Goal: Information Seeking & Learning: Learn about a topic

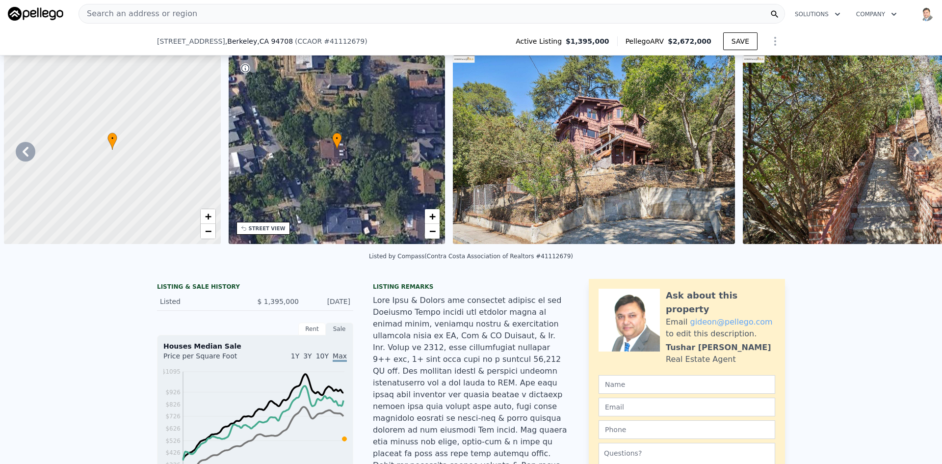
scroll to position [0, 1029]
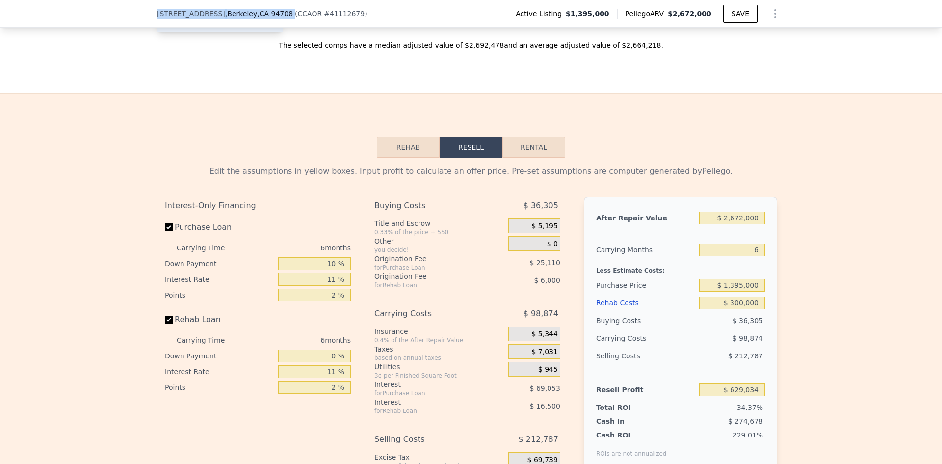
drag, startPoint x: 154, startPoint y: 16, endPoint x: 275, endPoint y: 15, distance: 121.2
click at [275, 15] on div "951 Cragmont Ave , Berkeley , CA 94708 ( CCAOR # 41112679 )" at bounding box center [266, 14] width 218 height 10
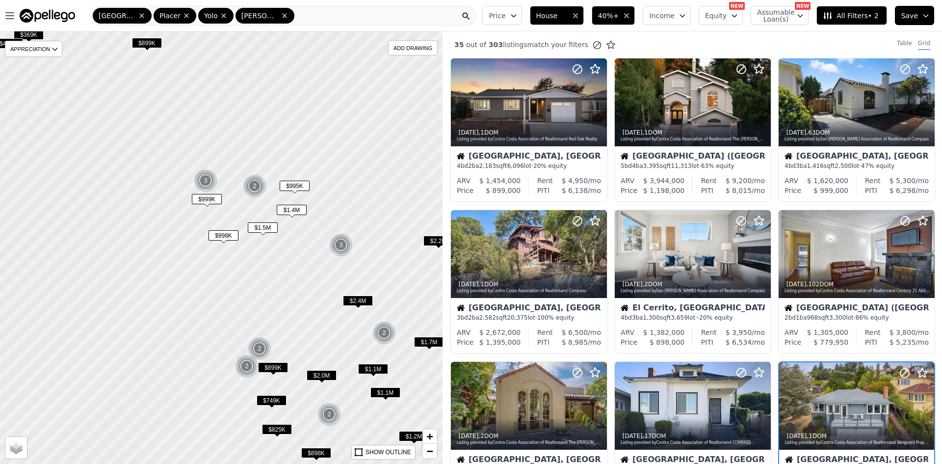
scroll to position [170, 0]
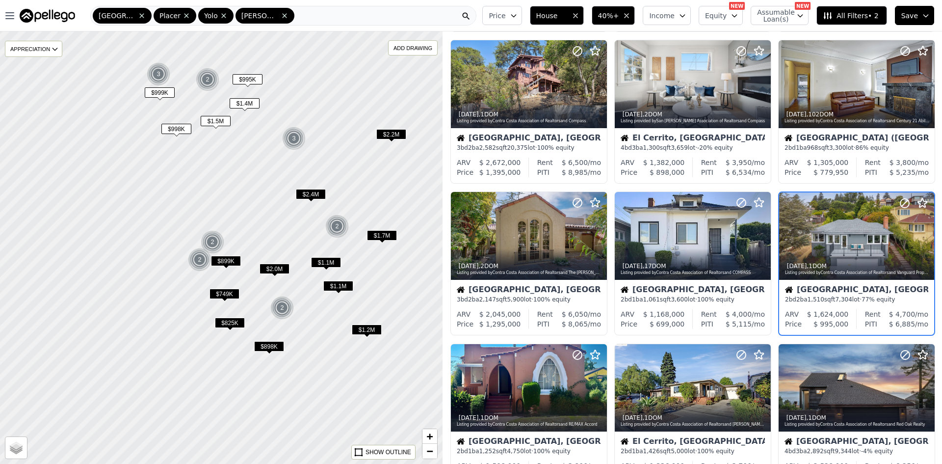
drag, startPoint x: 294, startPoint y: 313, endPoint x: 247, endPoint y: 207, distance: 116.4
click at [247, 207] on div at bounding box center [221, 247] width 531 height 519
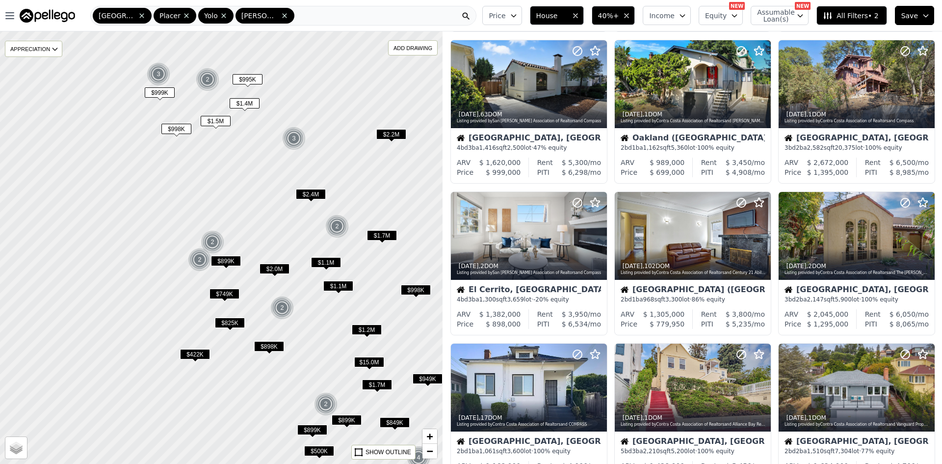
click at [326, 260] on span "$1.1M" at bounding box center [326, 262] width 30 height 10
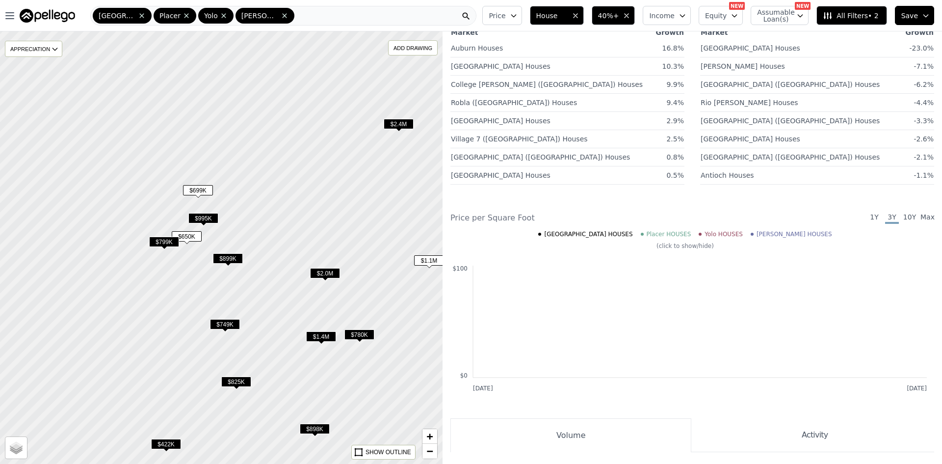
click at [223, 258] on span "$899K" at bounding box center [228, 258] width 30 height 10
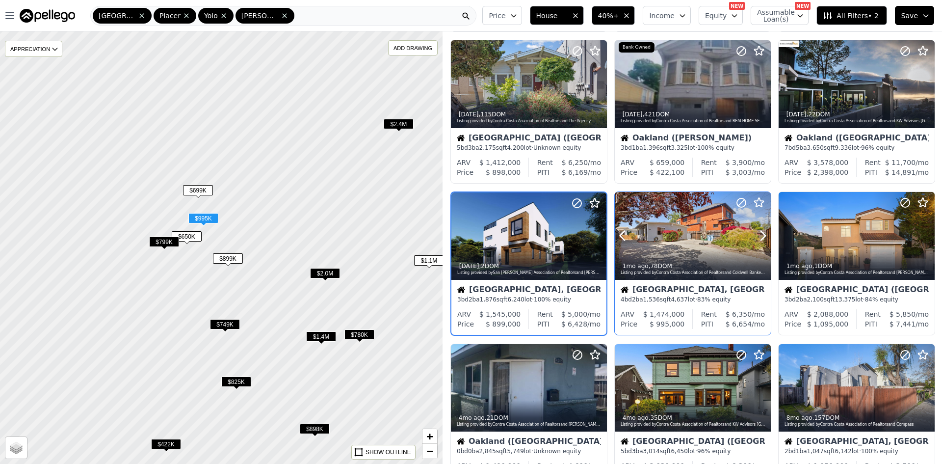
click at [687, 242] on div at bounding box center [693, 236] width 156 height 88
click at [162, 240] on span "$799K" at bounding box center [164, 242] width 30 height 10
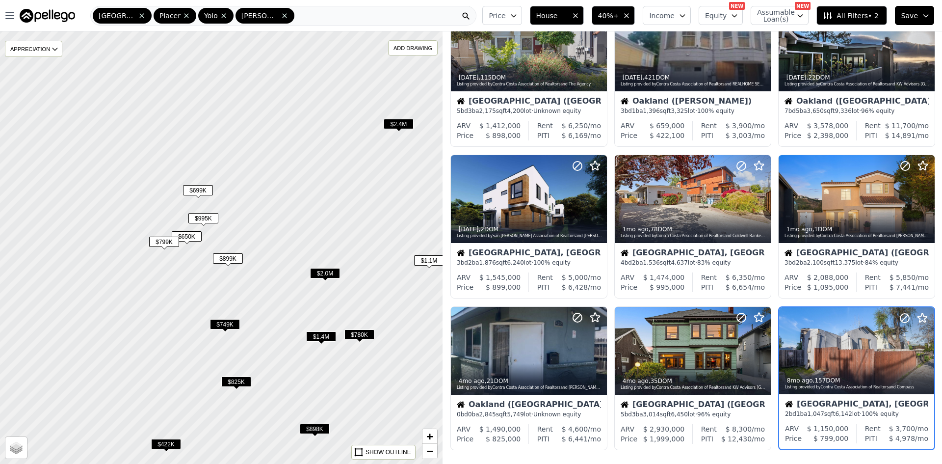
scroll to position [321, 0]
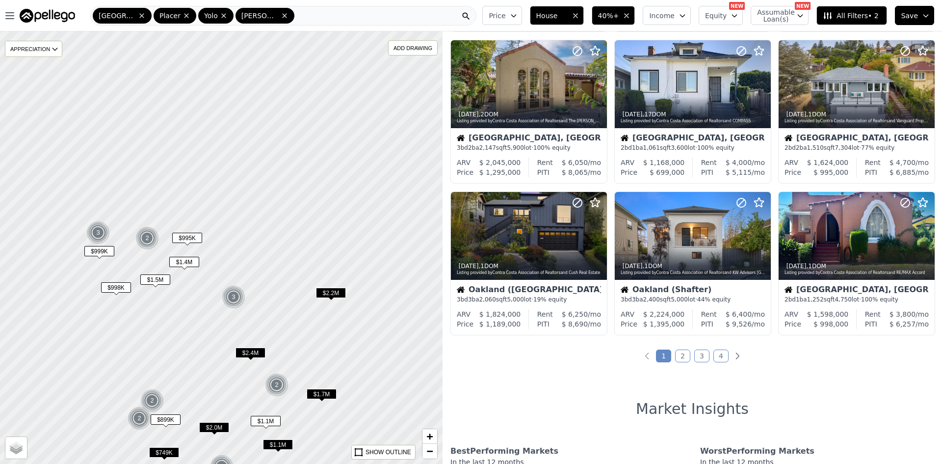
drag, startPoint x: 341, startPoint y: 352, endPoint x: 247, endPoint y: 480, distance: 158.0
click at [247, 463] on html "Open main menu Sacramento Placer Yolo Sutter Price House 40%+ Income Equity NEW…" at bounding box center [471, 232] width 942 height 464
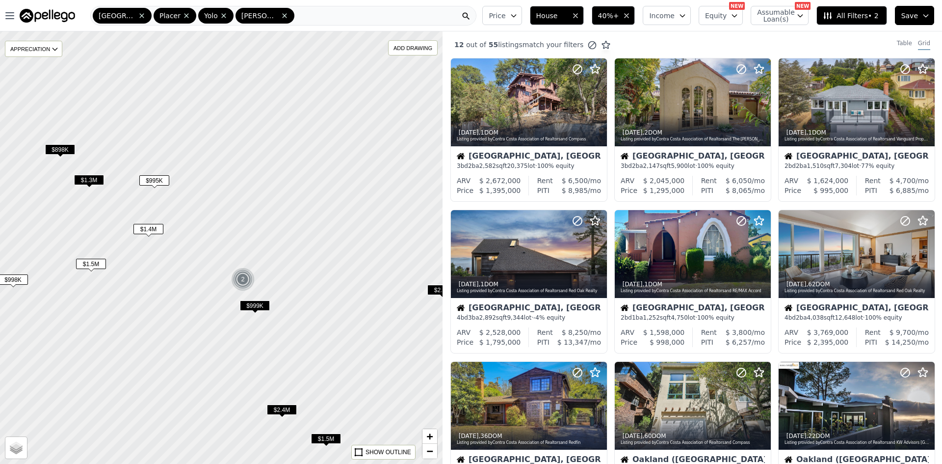
click at [518, 14] on icon "button" at bounding box center [514, 16] width 8 height 8
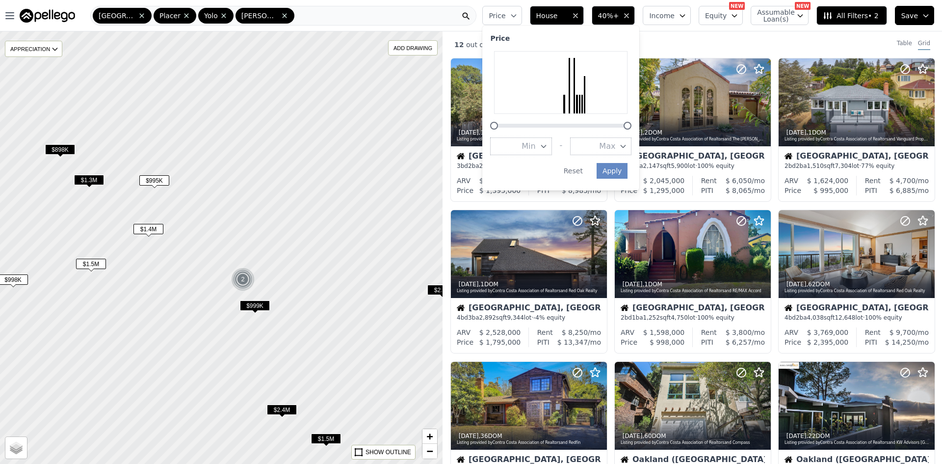
click at [627, 144] on icon "button" at bounding box center [623, 146] width 8 height 8
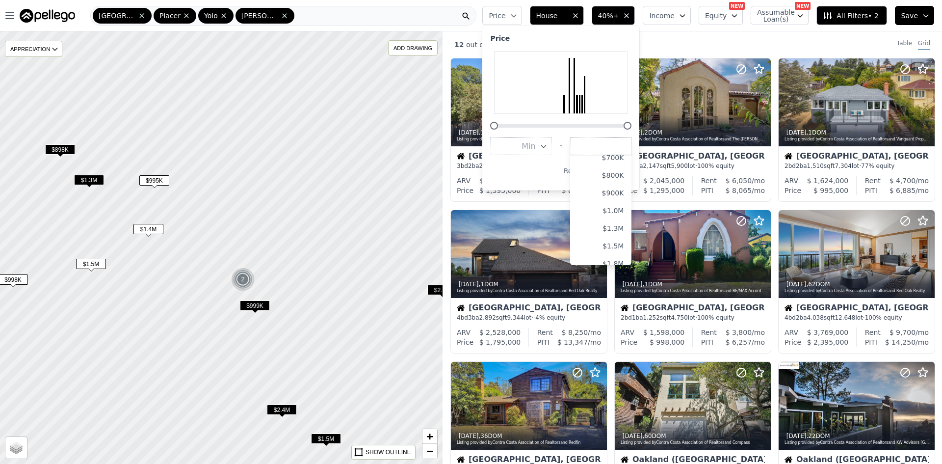
scroll to position [147, 0]
click at [616, 191] on button "$1.0M" at bounding box center [600, 194] width 61 height 18
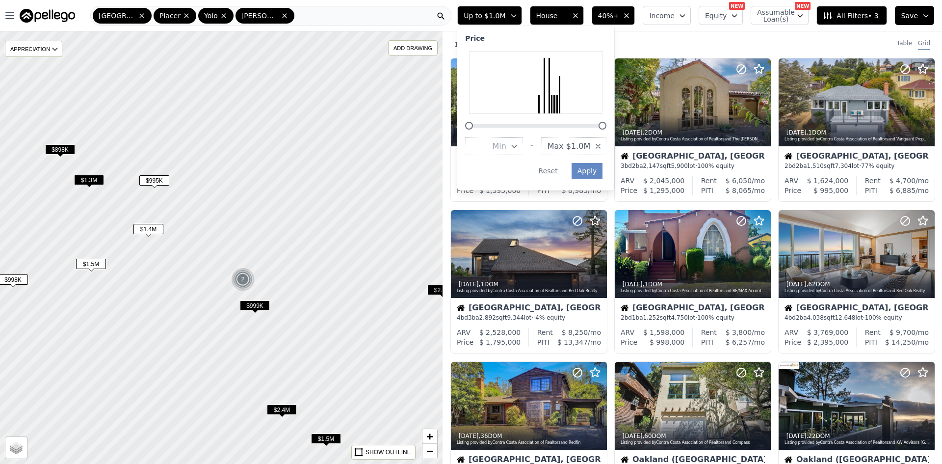
click at [614, 169] on div "Price Min - Max $1.0M Apply Reset" at bounding box center [535, 108] width 157 height 165
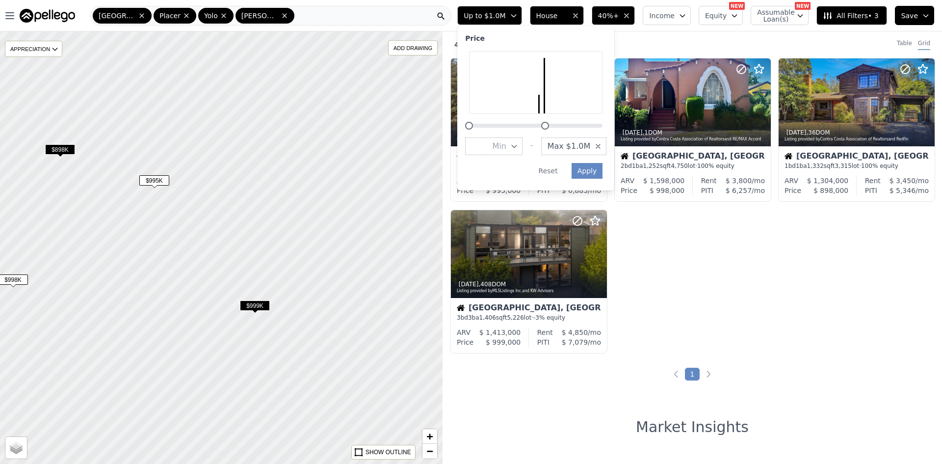
click at [692, 248] on div "1w ago , 1 DOM Listing provided by Contra Costa Association of Realtors and Van…" at bounding box center [693, 209] width 500 height 303
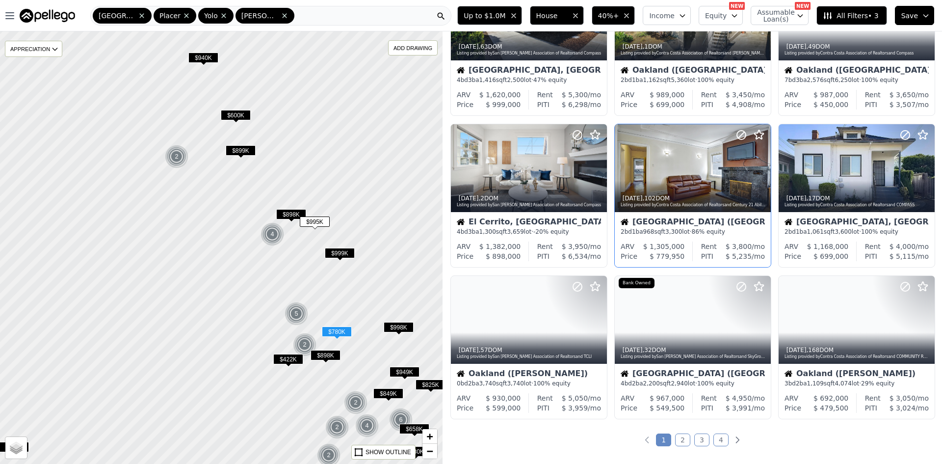
scroll to position [245, 0]
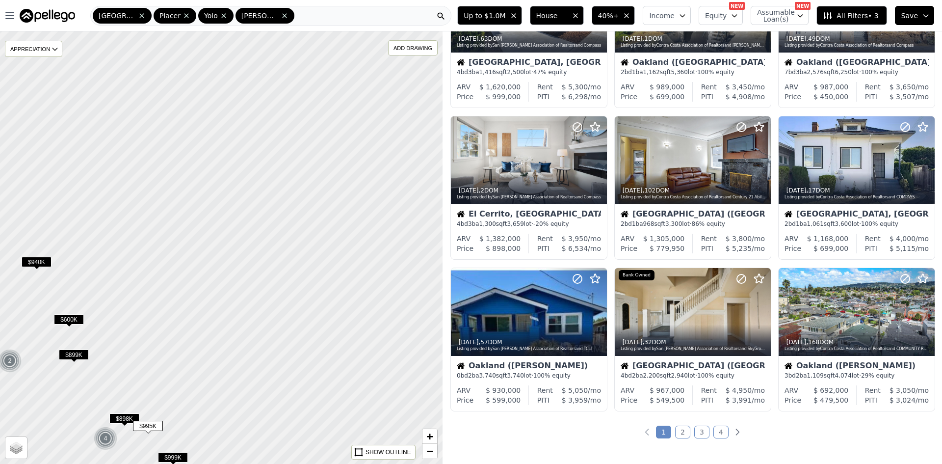
drag, startPoint x: 403, startPoint y: 115, endPoint x: 225, endPoint y: 331, distance: 279.2
click at [225, 331] on div at bounding box center [218, 249] width 531 height 519
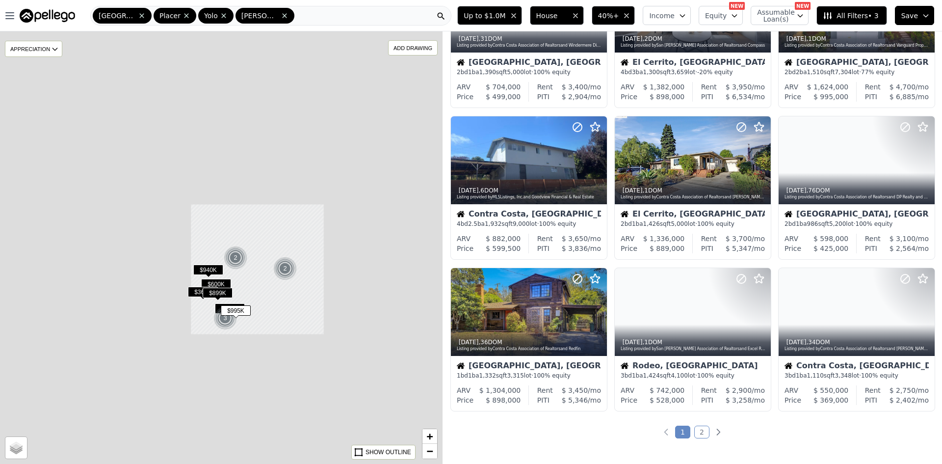
scroll to position [94, 0]
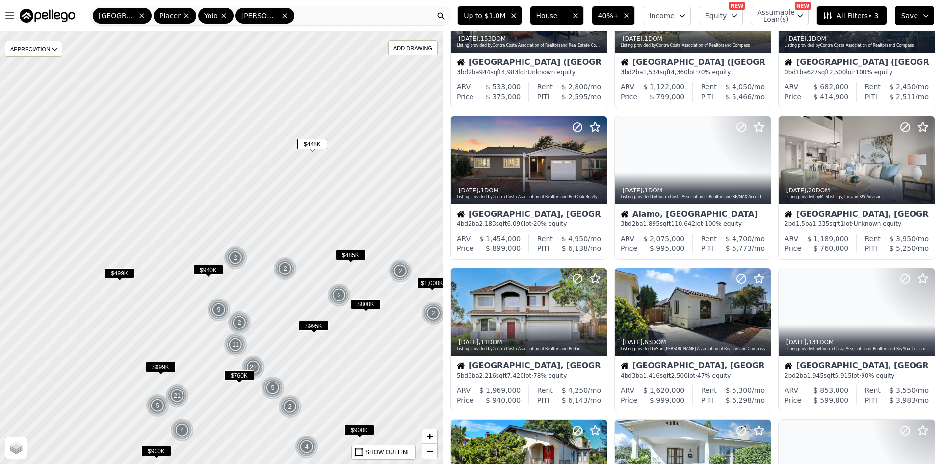
scroll to position [397, 0]
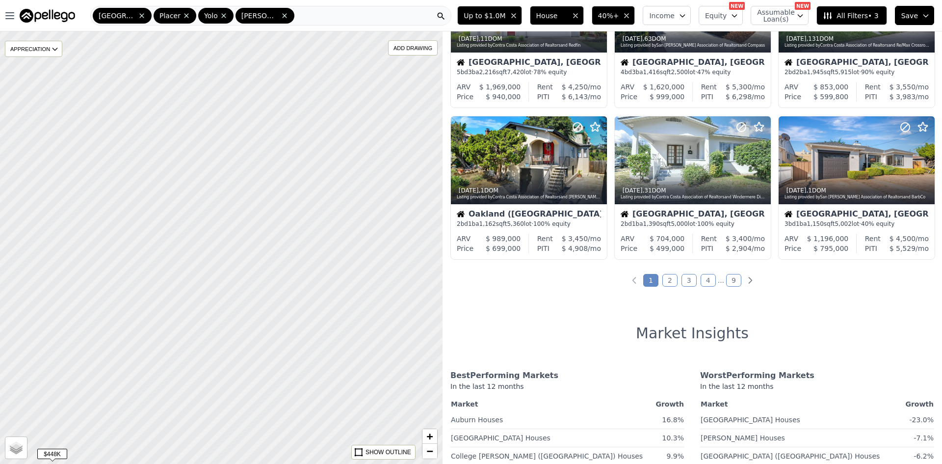
drag, startPoint x: 351, startPoint y: 186, endPoint x: 246, endPoint y: 251, distance: 123.2
click at [126, 432] on div at bounding box center [221, 247] width 531 height 519
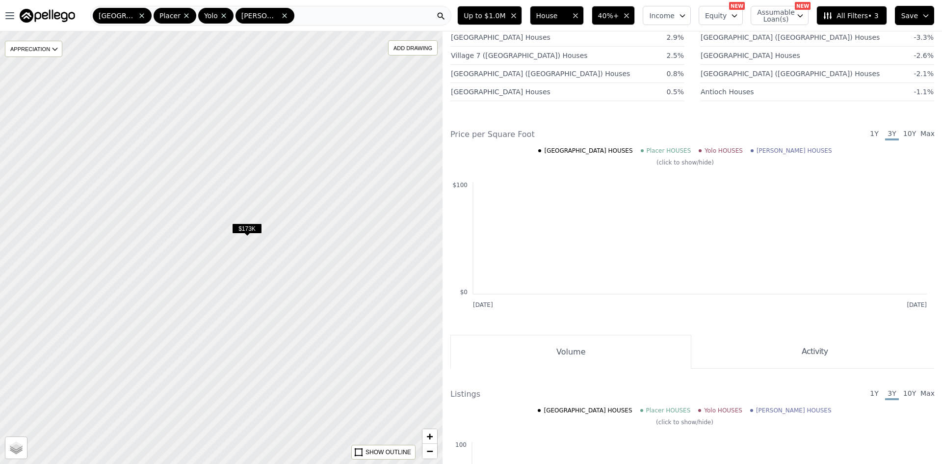
drag, startPoint x: 280, startPoint y: 103, endPoint x: 318, endPoint y: 278, distance: 179.3
click at [318, 278] on div at bounding box center [221, 247] width 531 height 519
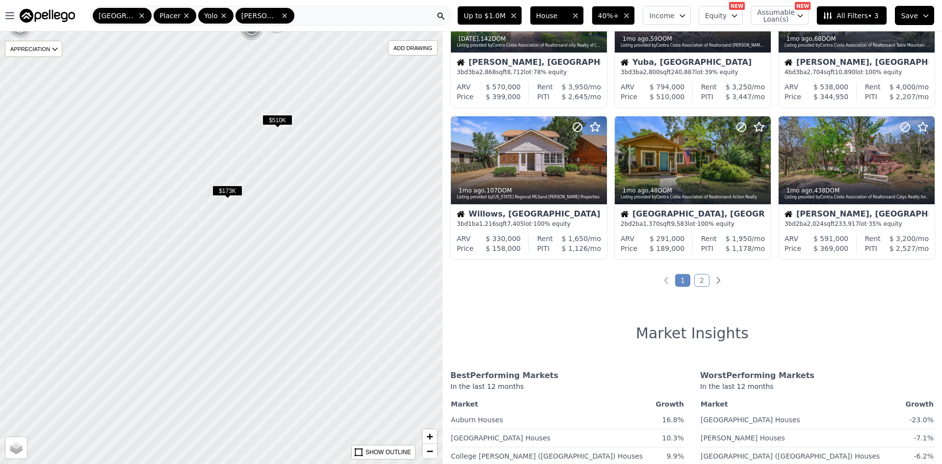
drag, startPoint x: 333, startPoint y: 289, endPoint x: 314, endPoint y: 251, distance: 42.6
click at [314, 251] on div at bounding box center [221, 247] width 531 height 519
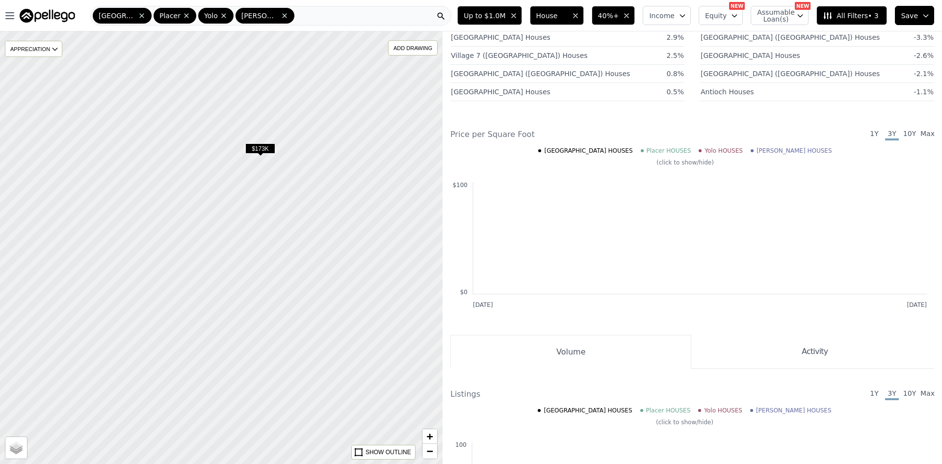
click at [267, 148] on span "$173K" at bounding box center [260, 148] width 30 height 10
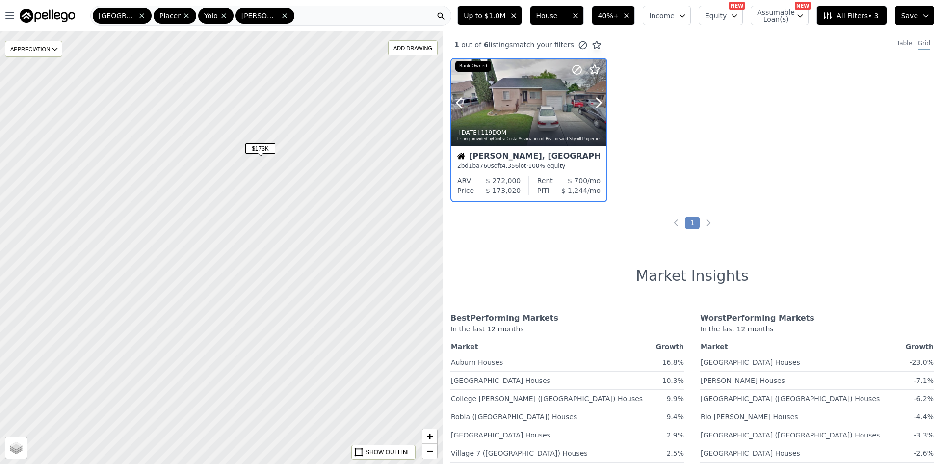
click at [549, 98] on div at bounding box center [575, 90] width 63 height 63
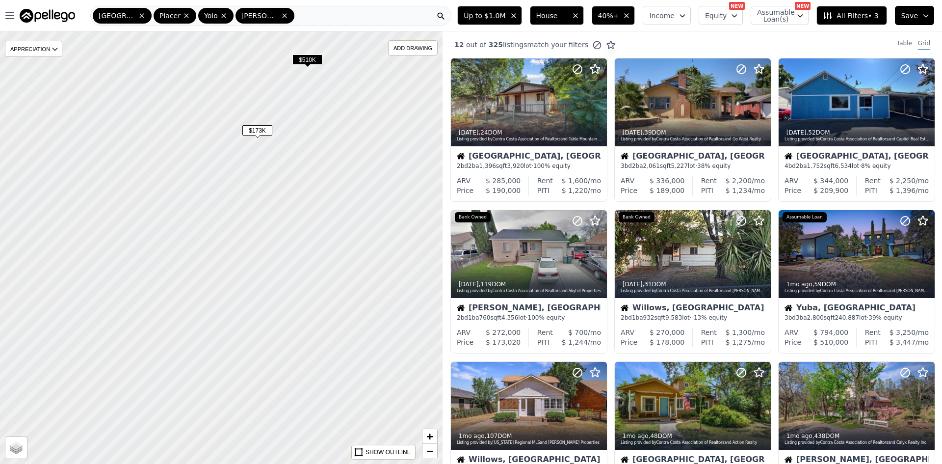
drag, startPoint x: 357, startPoint y: 242, endPoint x: 330, endPoint y: 184, distance: 64.6
click at [330, 184] on div at bounding box center [221, 247] width 531 height 519
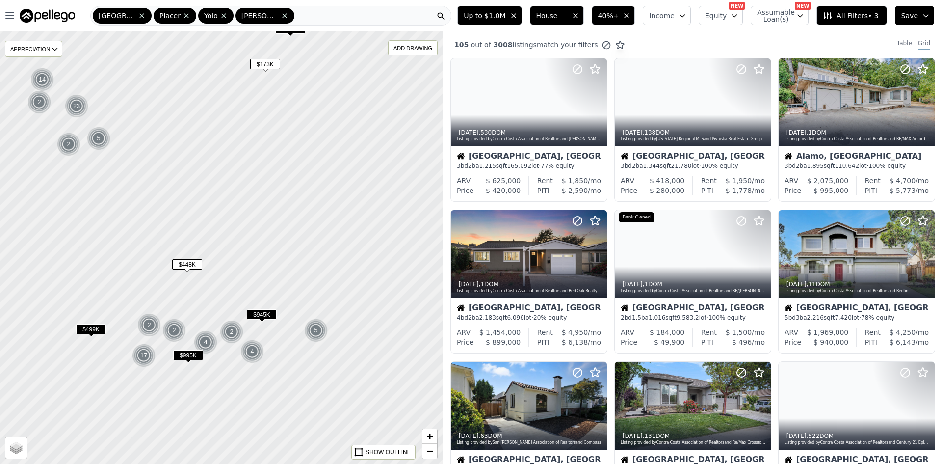
drag, startPoint x: 359, startPoint y: 247, endPoint x: 336, endPoint y: 253, distance: 23.5
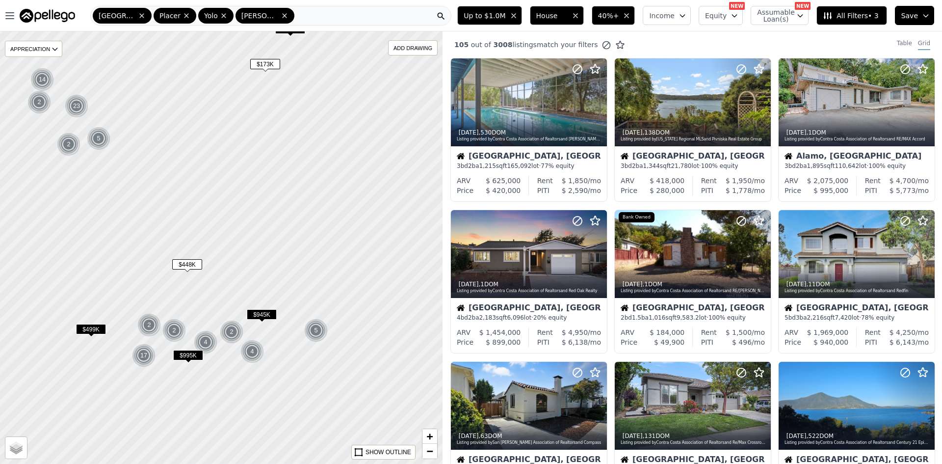
click at [329, 150] on div at bounding box center [221, 240] width 531 height 519
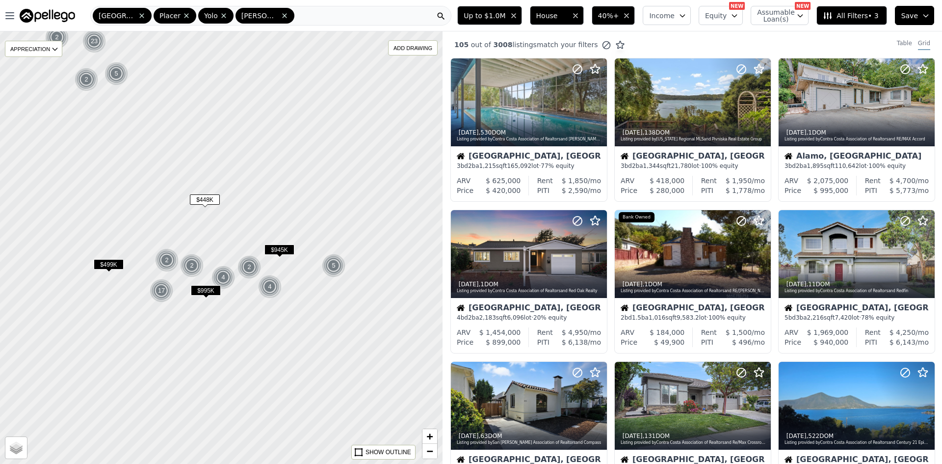
drag, startPoint x: 338, startPoint y: 251, endPoint x: 361, endPoint y: 160, distance: 93.5
click at [361, 160] on div at bounding box center [223, 239] width 531 height 519
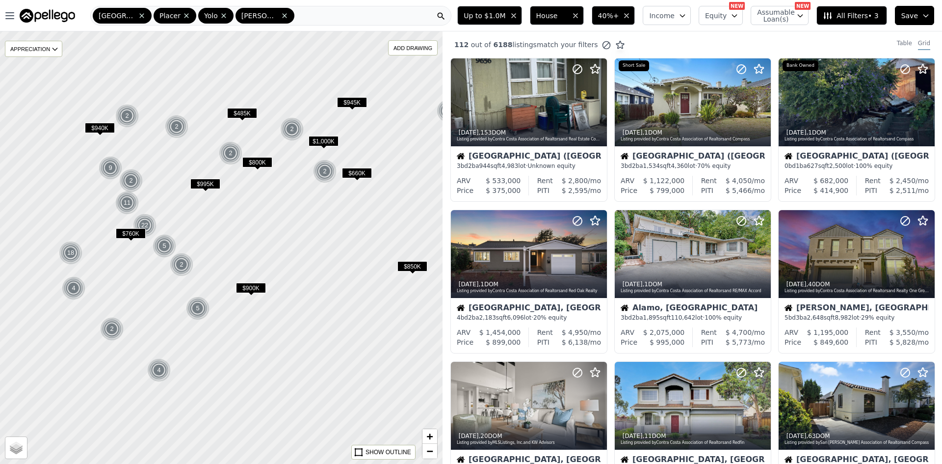
drag, startPoint x: 225, startPoint y: 288, endPoint x: 278, endPoint y: 203, distance: 99.8
click at [278, 203] on div at bounding box center [221, 247] width 531 height 519
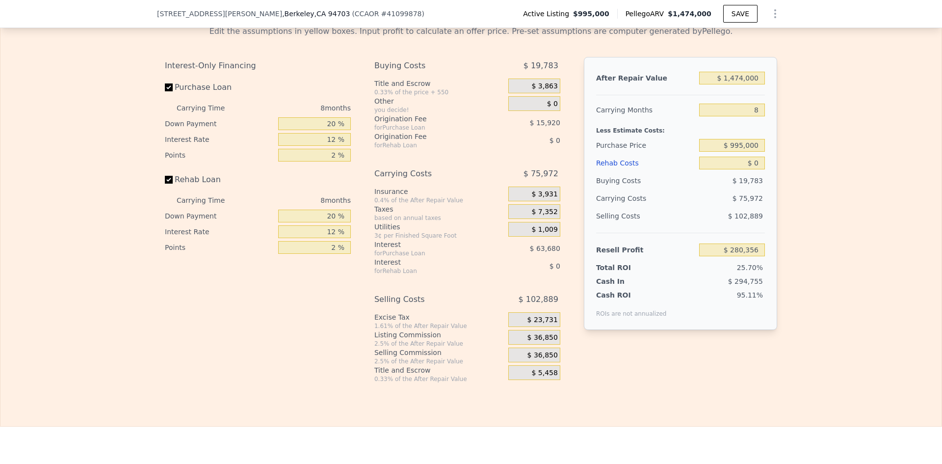
scroll to position [1525, 0]
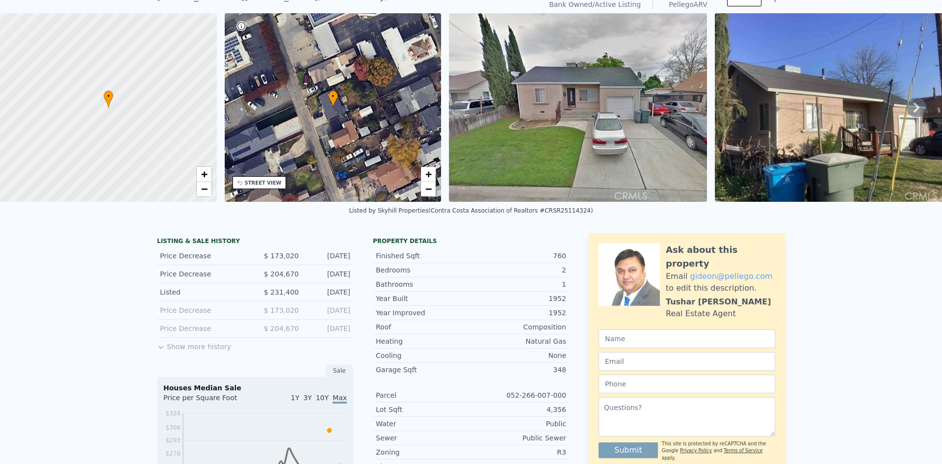
scroll to position [3, 0]
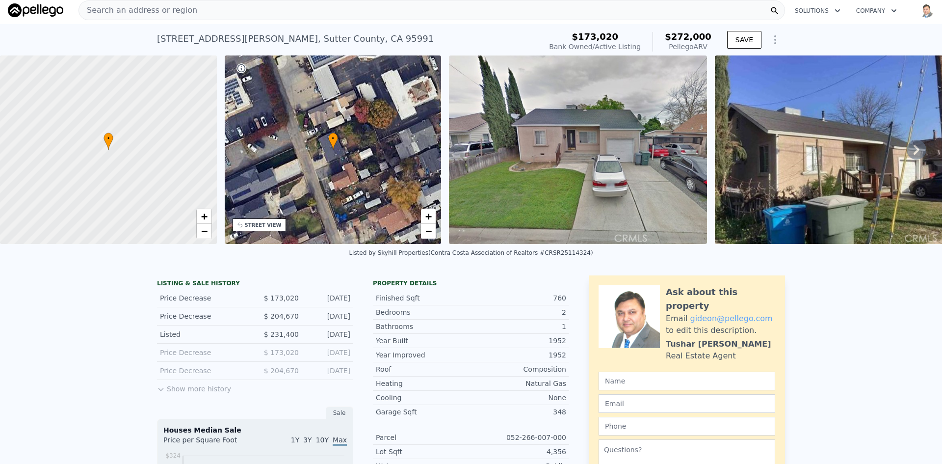
click at [914, 150] on icon at bounding box center [917, 150] width 6 height 10
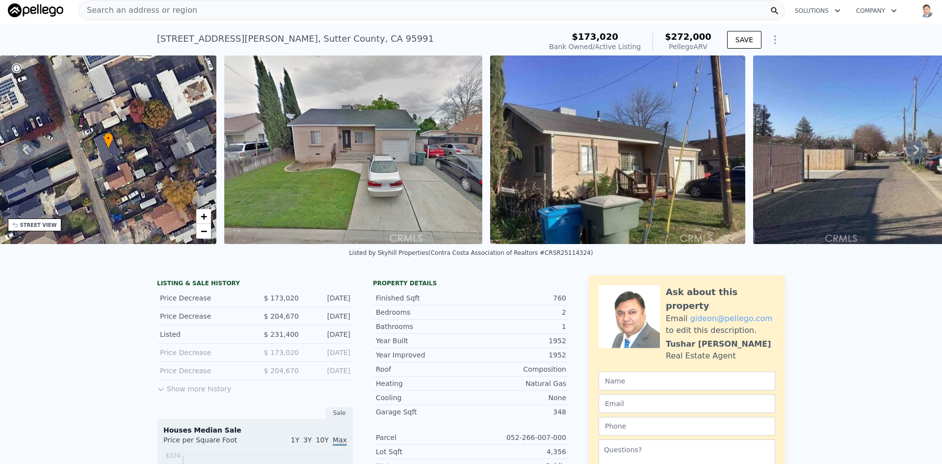
click at [907, 151] on icon at bounding box center [917, 150] width 20 height 20
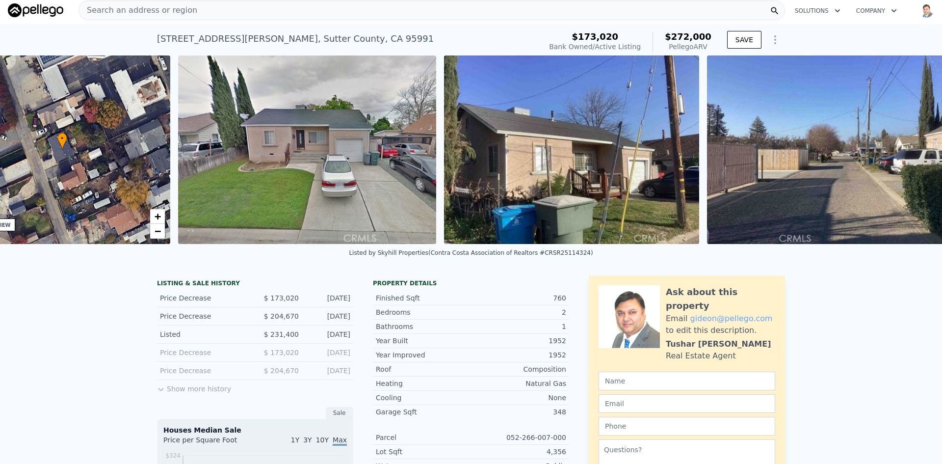
scroll to position [0, 303]
